Goal: Task Accomplishment & Management: Use online tool/utility

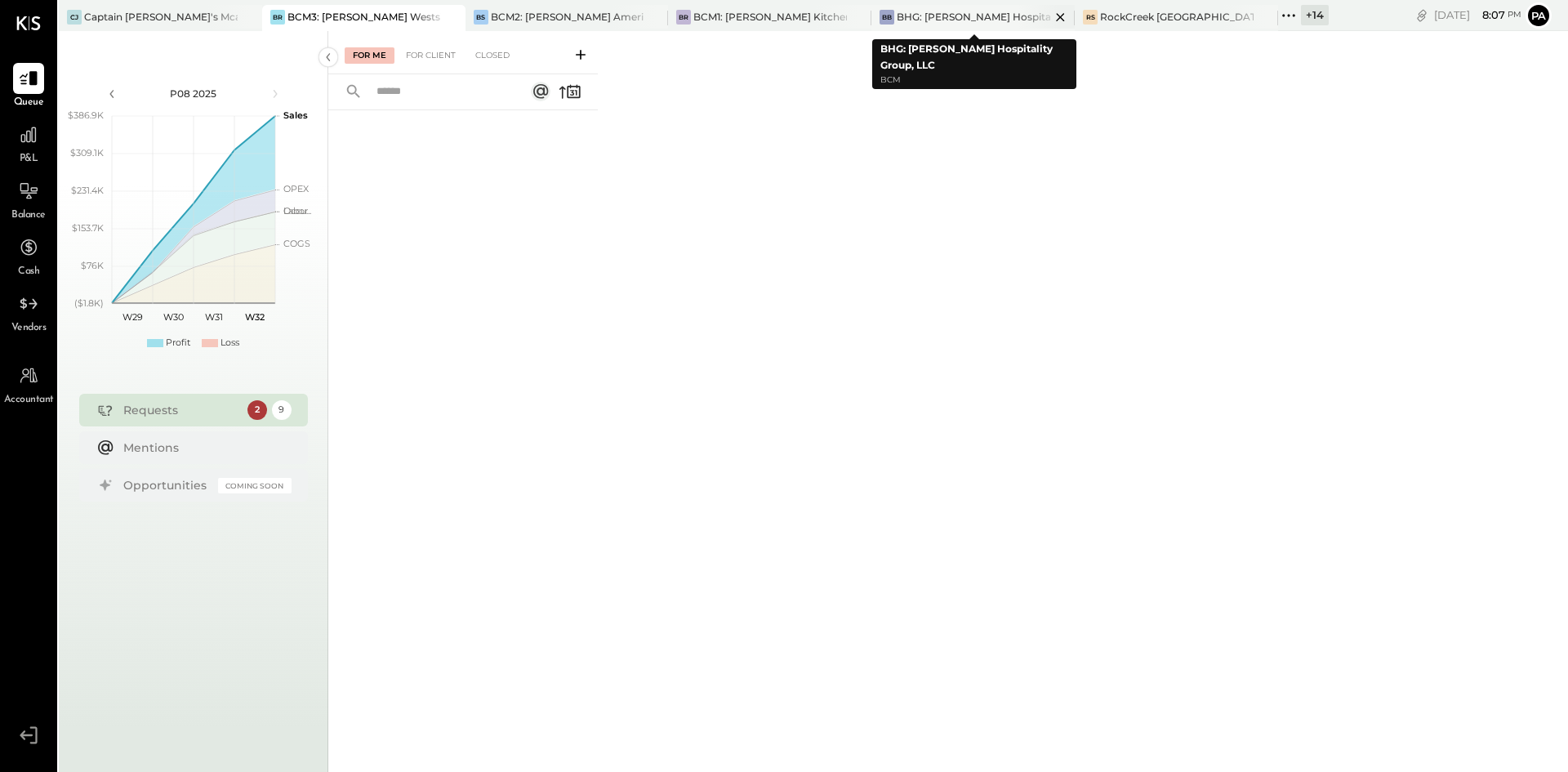
click at [960, 14] on div "BHG: [PERSON_NAME] Hospitality Group, LLC" at bounding box center [973, 16] width 153 height 13
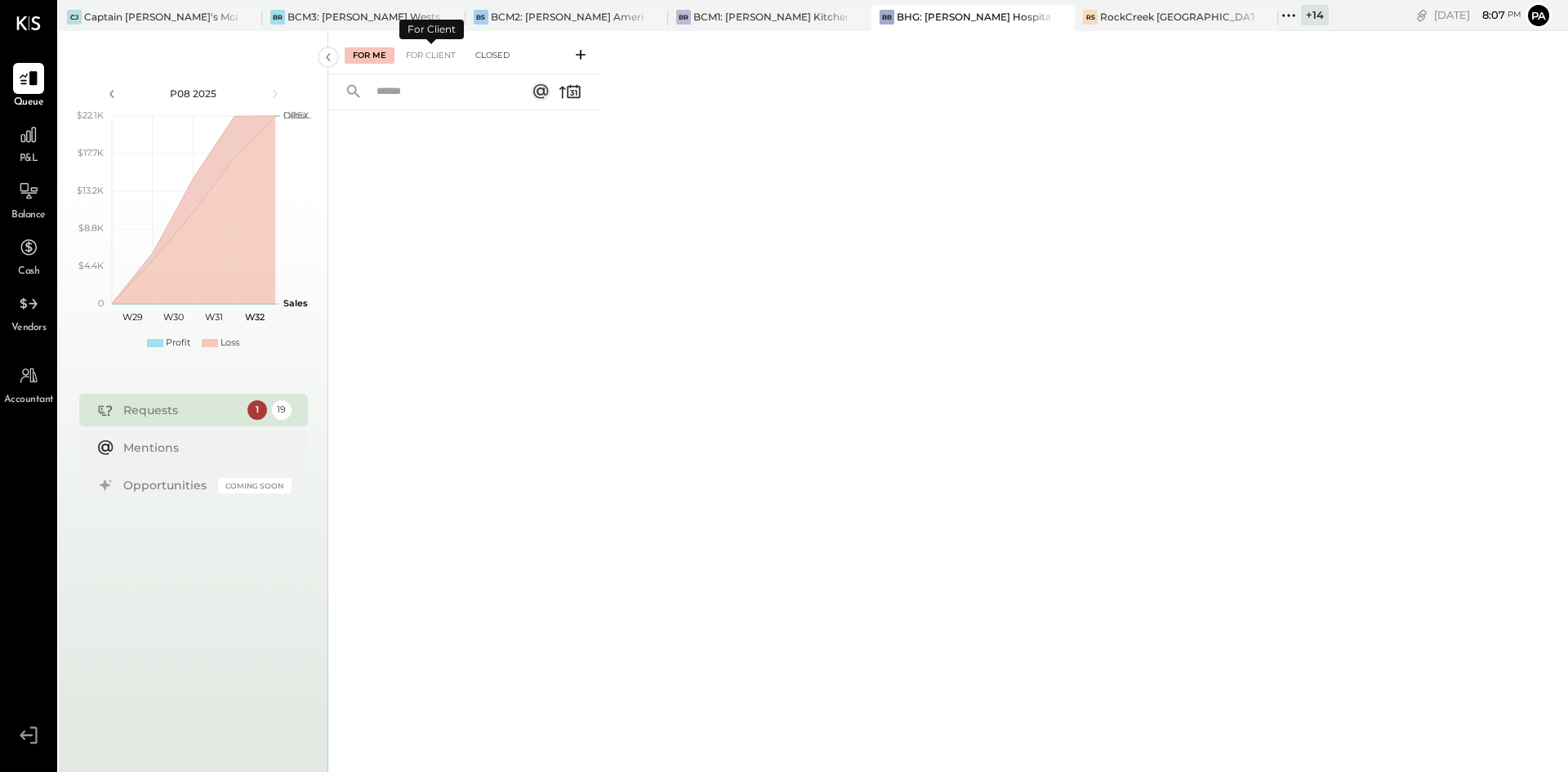
click at [475, 52] on div "Closed" at bounding box center [492, 55] width 51 height 16
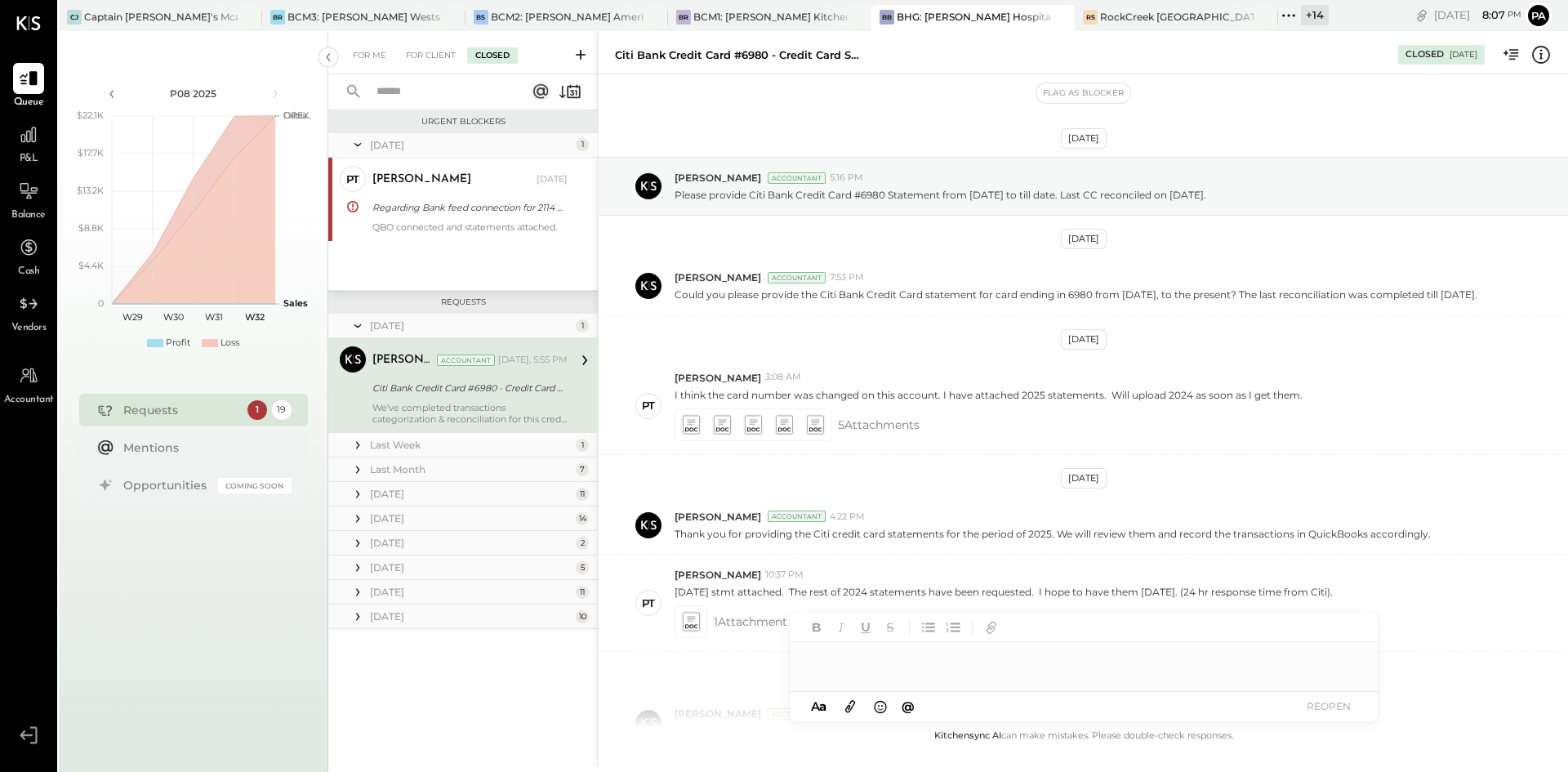
scroll to position [1090, 0]
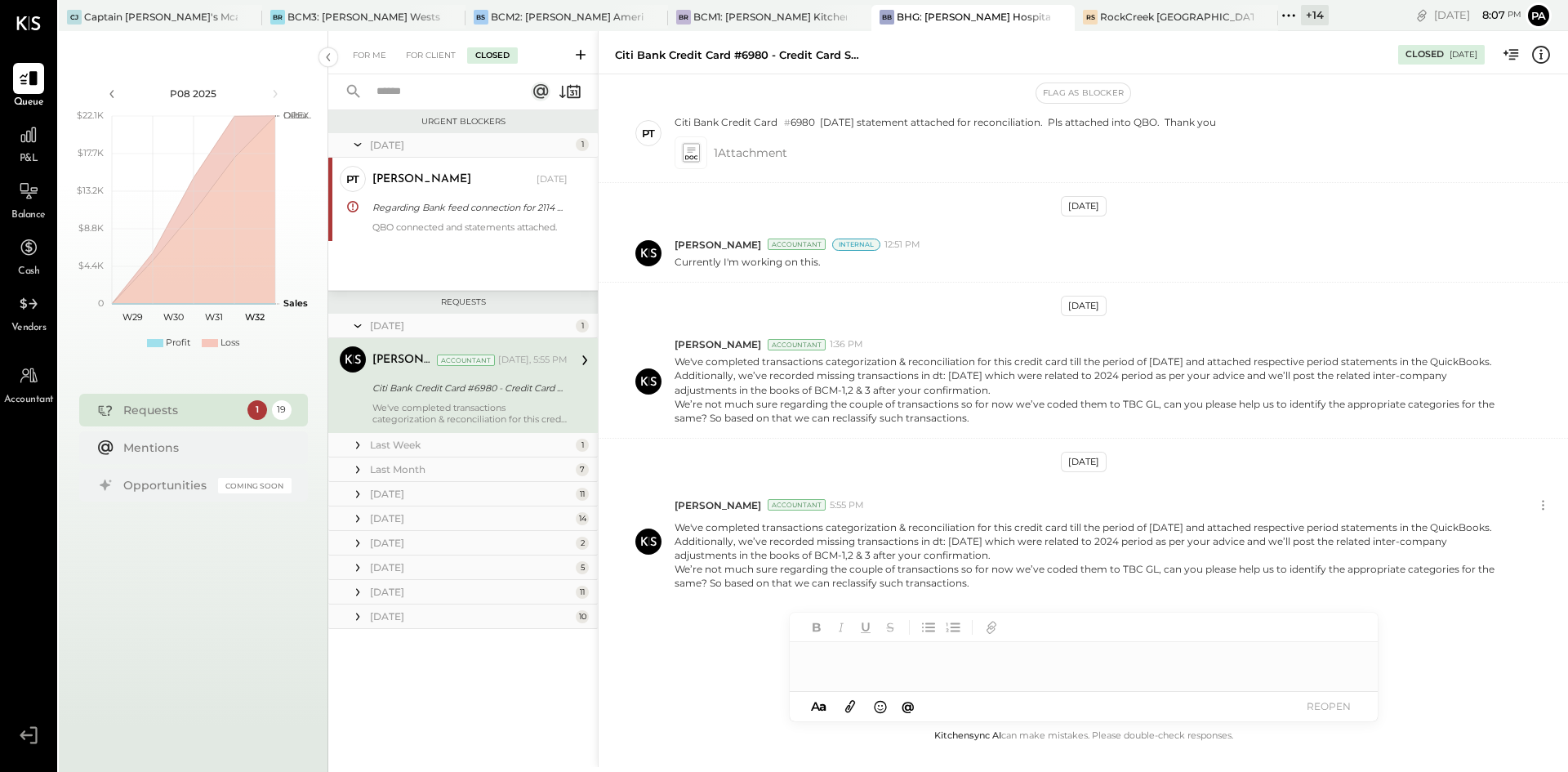
click at [444, 88] on input "text" at bounding box center [441, 92] width 148 height 27
type input "****"
click at [474, 403] on div "We've completed transactions categorization & reconciliation for this credit ca…" at bounding box center [470, 413] width 196 height 23
click at [357, 444] on icon at bounding box center [357, 445] width 16 height 16
click at [477, 527] on div "Thanks for sharing the statements. We have completed the reconciliation for thi…" at bounding box center [470, 533] width 196 height 23
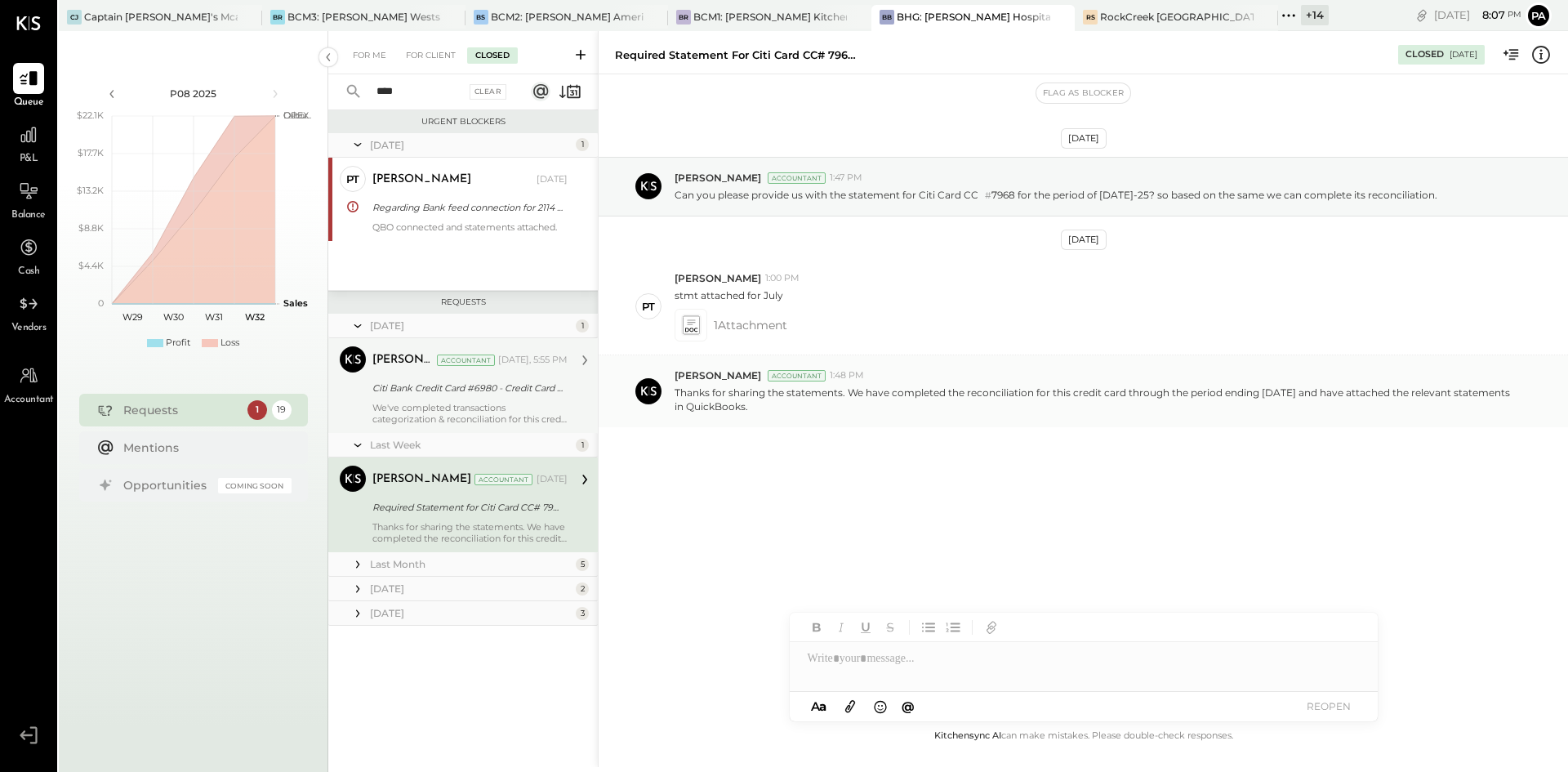
drag, startPoint x: 760, startPoint y: 408, endPoint x: 675, endPoint y: 392, distance: 86.5
click at [675, 392] on p "Thanks for sharing the statements. We have completed the reconciliation for thi…" at bounding box center [1093, 399] width 836 height 28
copy p "Thanks for sharing the statements. We have completed the reconciliation for thi…"
